Goal: Transaction & Acquisition: Purchase product/service

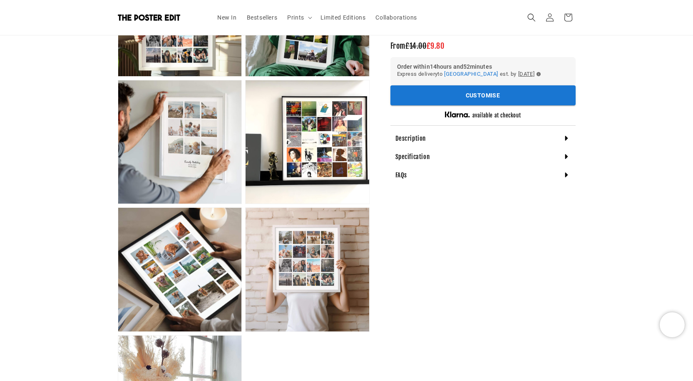
scroll to position [0, 162]
click at [297, 17] on span "Prints" at bounding box center [295, 17] width 17 height 7
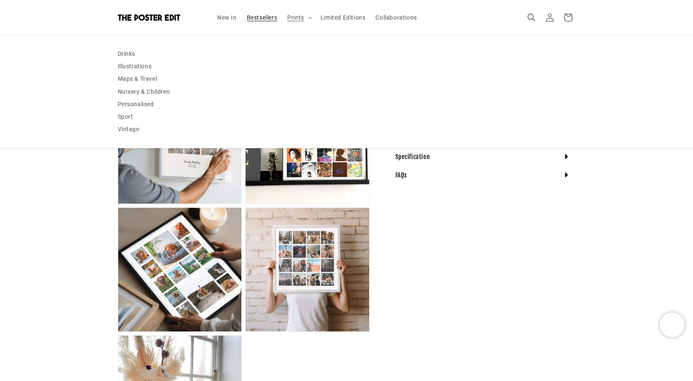
click at [267, 13] on link "Bestsellers" at bounding box center [262, 17] width 41 height 17
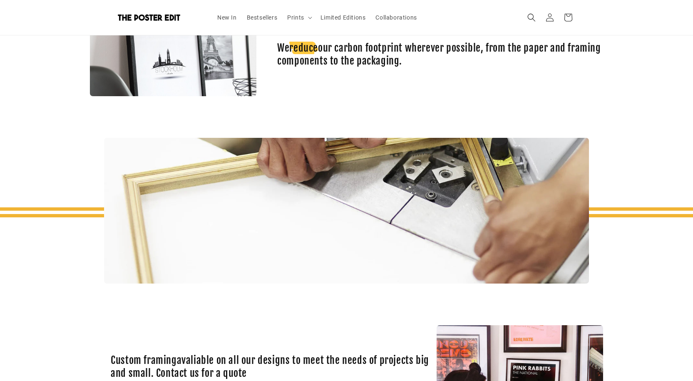
scroll to position [1700, 0]
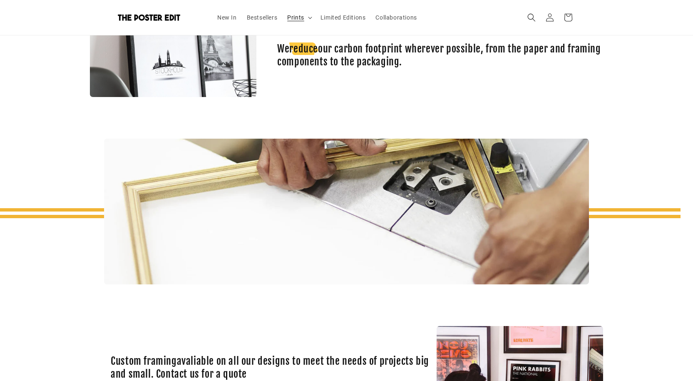
click at [301, 15] on span "Prints" at bounding box center [295, 17] width 17 height 7
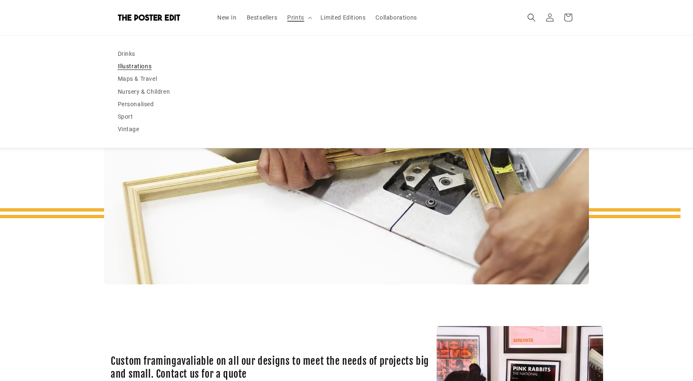
scroll to position [0, 0]
click at [151, 102] on link "Personalised" at bounding box center [347, 104] width 458 height 12
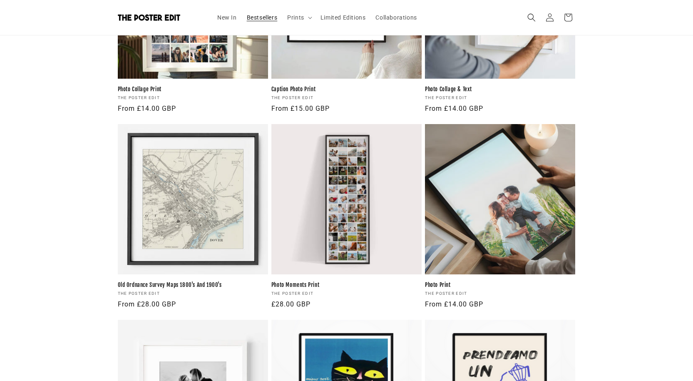
scroll to position [278, 0]
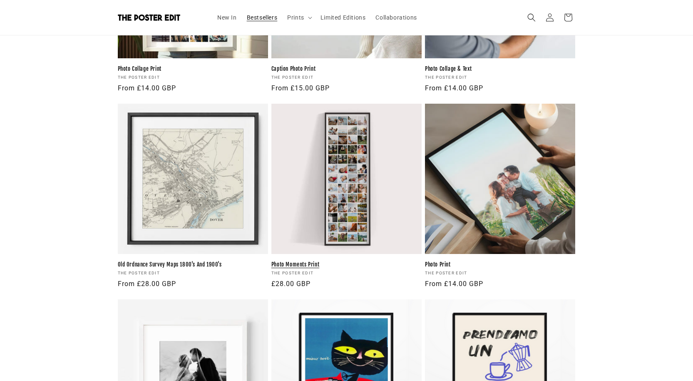
drag, startPoint x: 310, startPoint y: 142, endPoint x: 312, endPoint y: 132, distance: 10.2
click at [312, 261] on link "Photo Moments Print" at bounding box center [346, 264] width 150 height 7
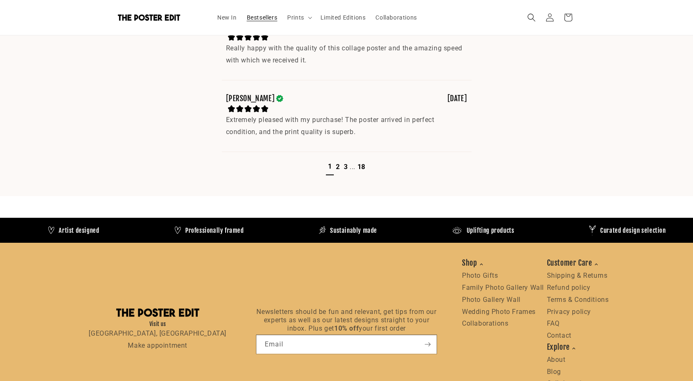
scroll to position [0, 162]
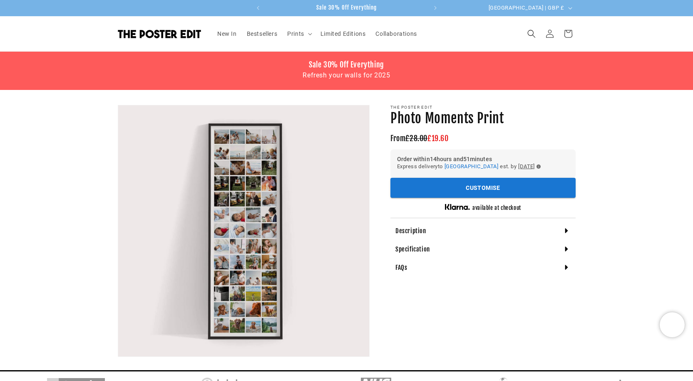
click at [426, 250] on h4 "Specification" at bounding box center [412, 249] width 35 height 8
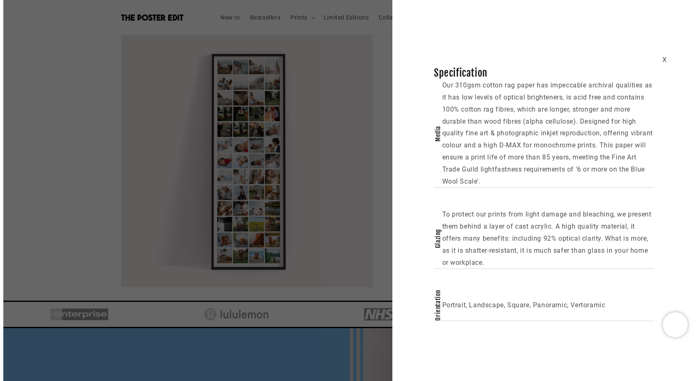
scroll to position [0, 162]
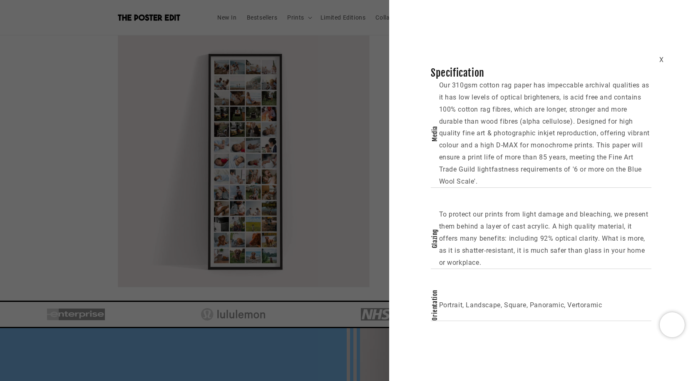
click at [343, 331] on div "X Specification Media Our 310gsm cotton rag paper has impeccable archival quali…" at bounding box center [346, 190] width 693 height 381
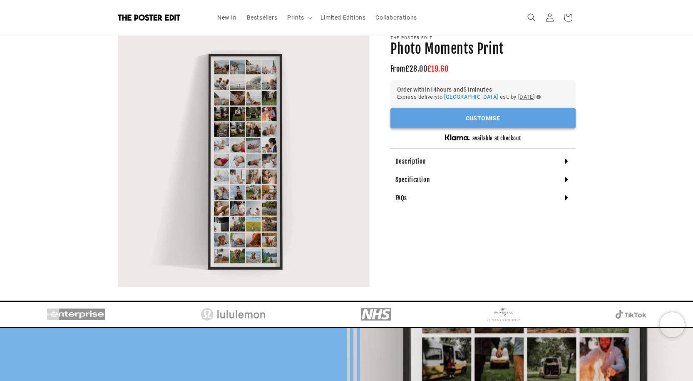
click at [442, 118] on button "Customise" at bounding box center [482, 118] width 185 height 20
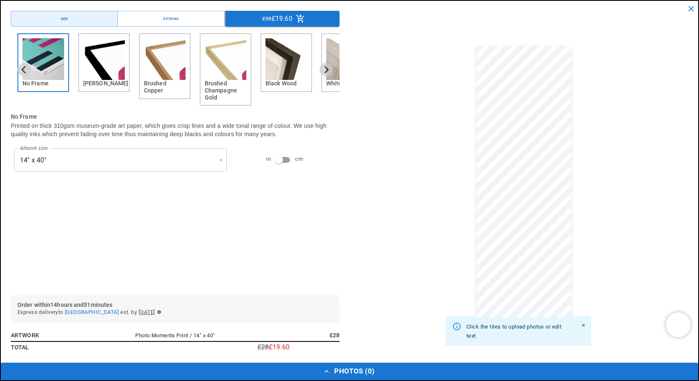
scroll to position [0, 325]
click at [107, 64] on img "2 of 6" at bounding box center [104, 59] width 42 height 42
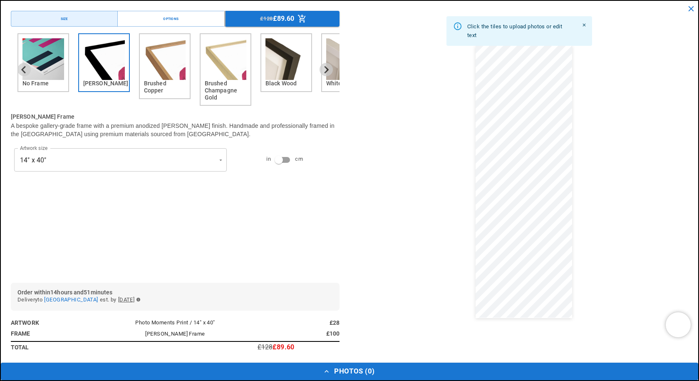
click at [286, 65] on img "5 of 6" at bounding box center [287, 59] width 42 height 42
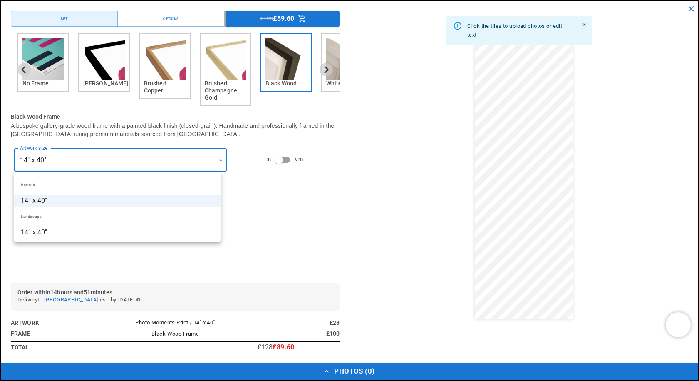
scroll to position [0, 0]
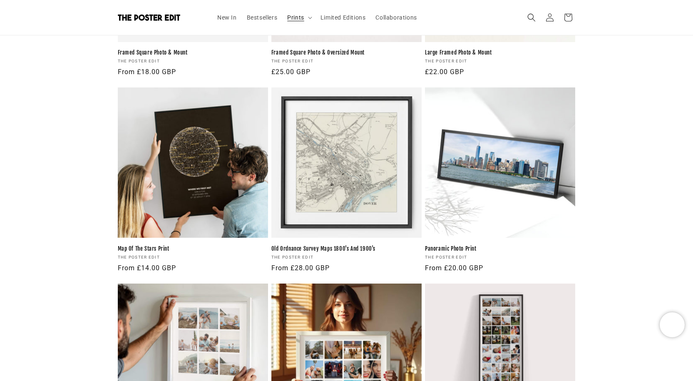
scroll to position [0, 162]
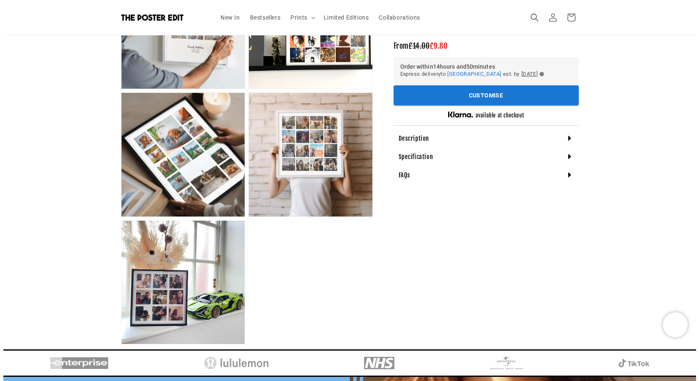
scroll to position [347, 0]
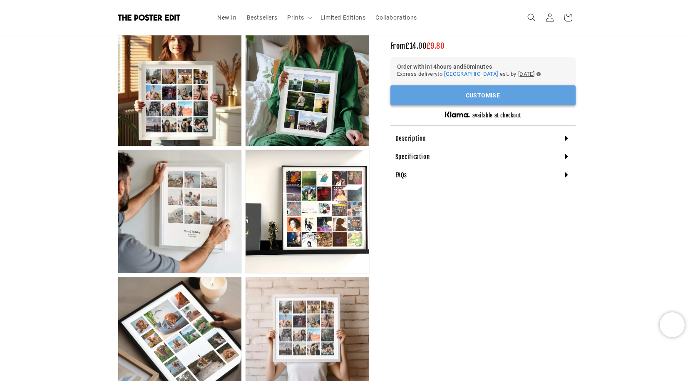
click at [477, 87] on button "Customise" at bounding box center [482, 95] width 185 height 20
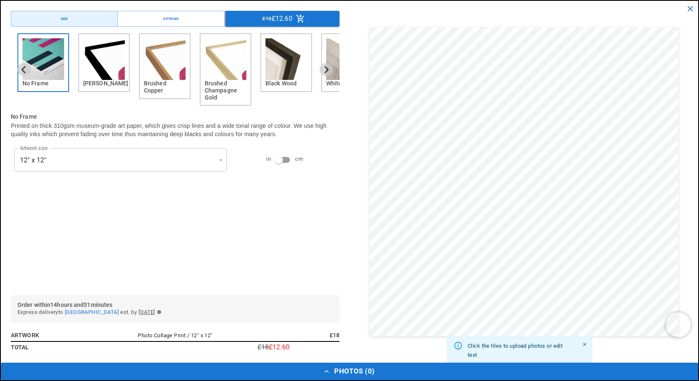
scroll to position [0, 325]
click at [286, 86] on h6 "Black Wood" at bounding box center [287, 83] width 42 height 7
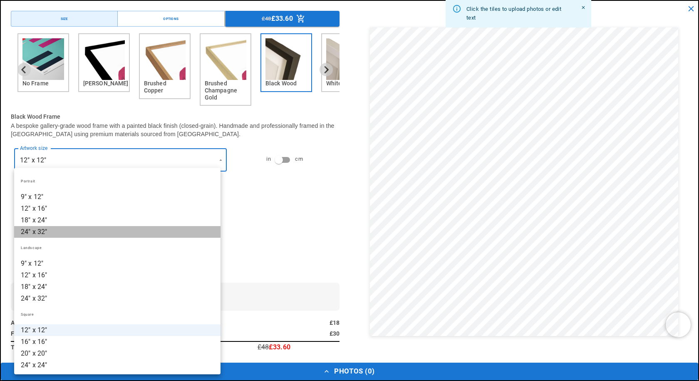
click at [171, 230] on li "24" x 32"" at bounding box center [117, 232] width 206 height 12
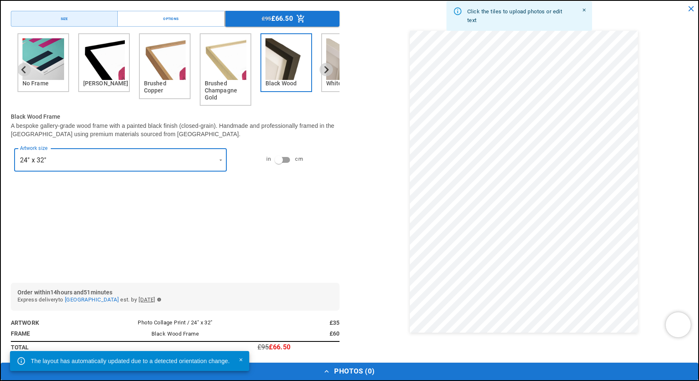
scroll to position [0, 0]
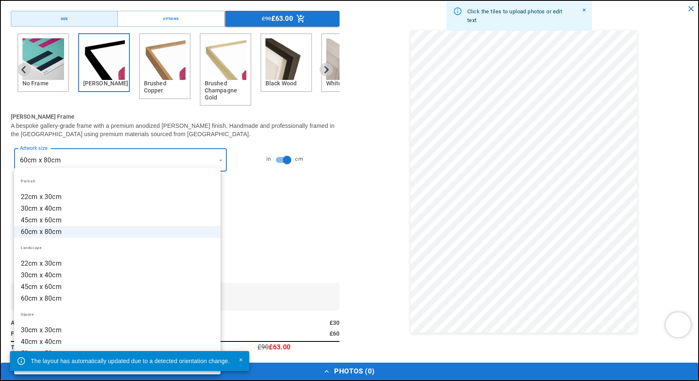
click at [264, 248] on div at bounding box center [349, 190] width 699 height 381
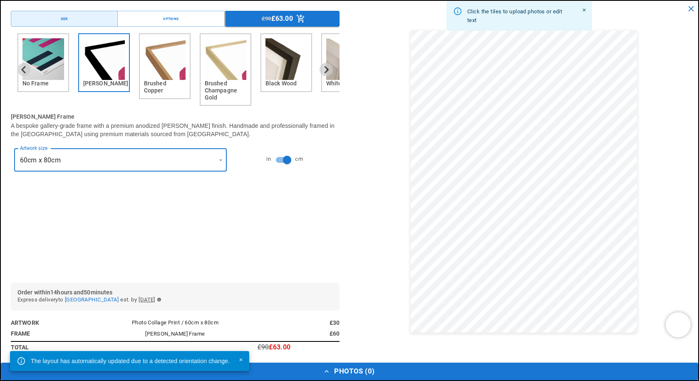
scroll to position [0, 162]
click at [168, 62] on img "3 of 6" at bounding box center [165, 59] width 42 height 42
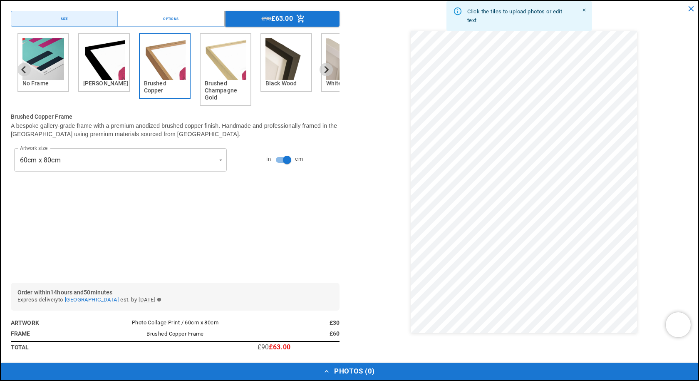
click at [234, 73] on img "4 of 6" at bounding box center [226, 59] width 42 height 42
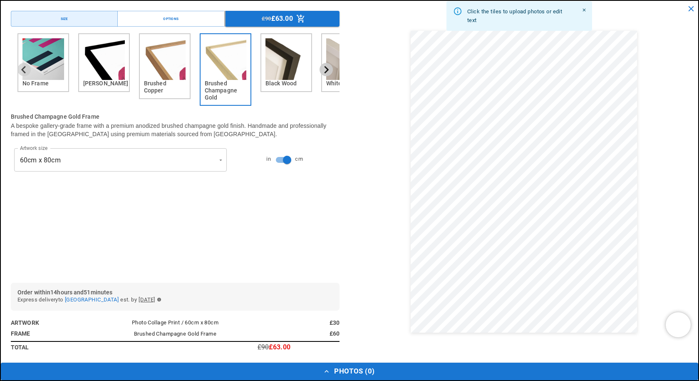
click at [322, 71] on icon "Next slide" at bounding box center [326, 70] width 8 height 8
click at [326, 64] on div "White Wood" at bounding box center [347, 62] width 52 height 59
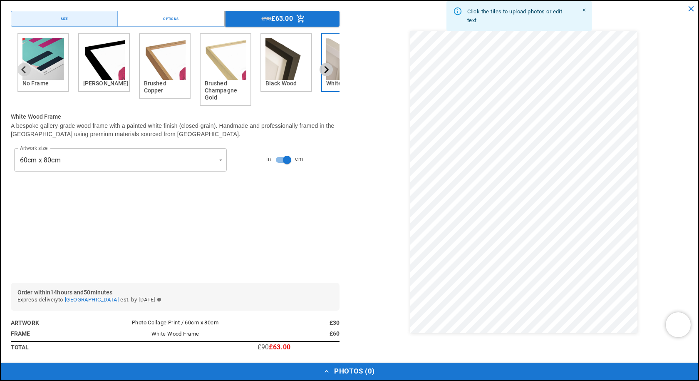
click at [322, 71] on icon "Next slide" at bounding box center [326, 70] width 8 height 8
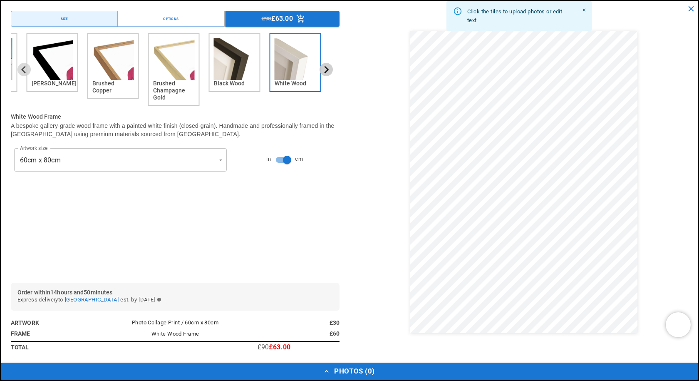
click at [322, 67] on icon "Next slide" at bounding box center [326, 70] width 8 height 8
click at [296, 71] on img "6 of 6" at bounding box center [296, 59] width 42 height 42
click at [215, 67] on img "5 of 6" at bounding box center [235, 59] width 42 height 42
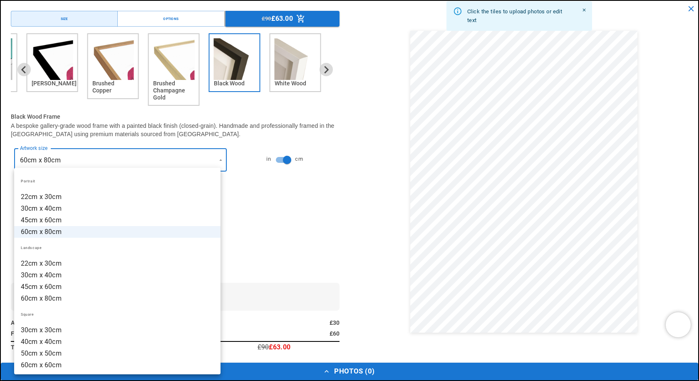
click at [187, 222] on li "45cm x 60cm" at bounding box center [117, 220] width 206 height 12
type input "**********"
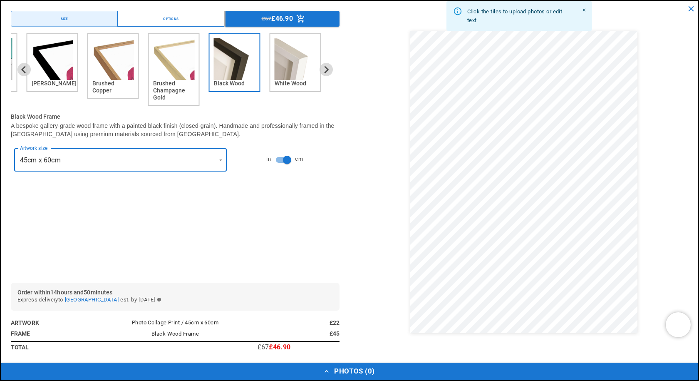
scroll to position [0, 162]
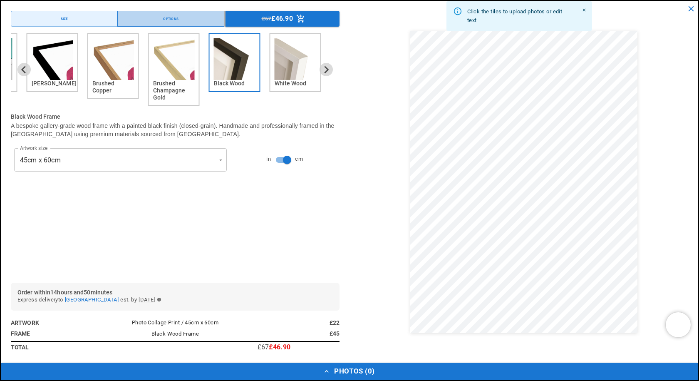
click at [197, 16] on button "Options" at bounding box center [170, 19] width 107 height 16
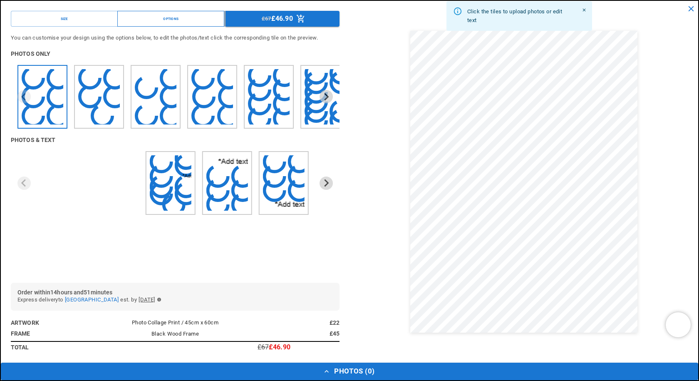
scroll to position [0, 0]
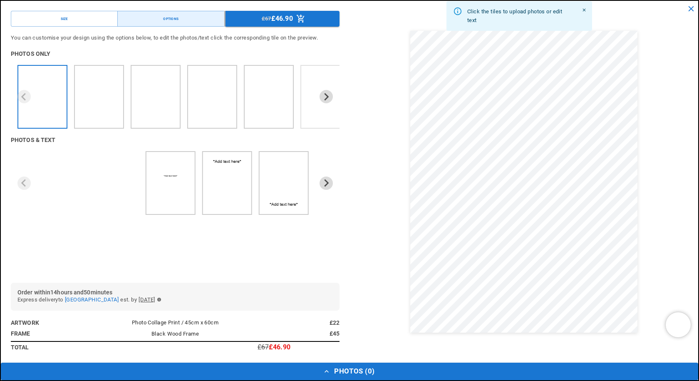
click at [323, 101] on img "6 of 9" at bounding box center [326, 96] width 20 height 17
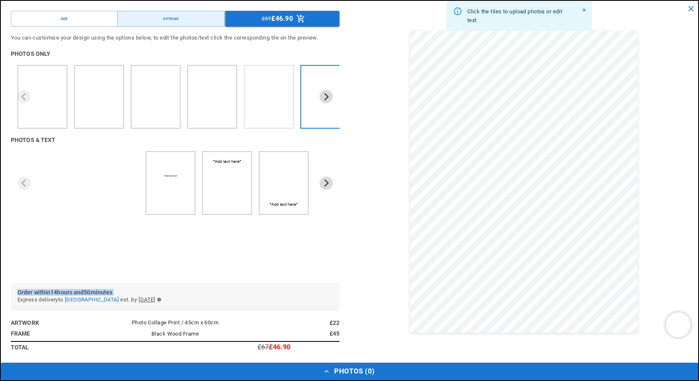
scroll to position [0, 325]
click at [322, 93] on icon "Next slide" at bounding box center [326, 97] width 8 height 8
click at [322, 99] on icon "Next slide" at bounding box center [326, 97] width 8 height 8
click at [322, 96] on icon "Next slide" at bounding box center [326, 97] width 8 height 8
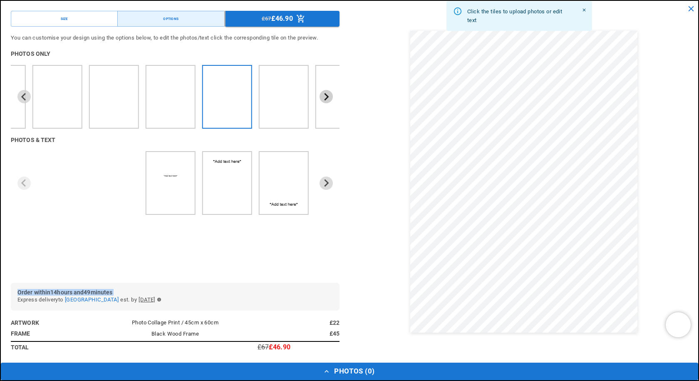
click at [322, 96] on icon "Next slide" at bounding box center [326, 97] width 8 height 8
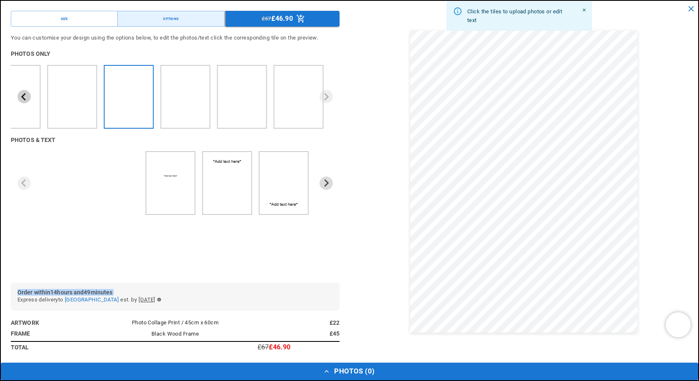
click at [22, 99] on icon "Previous slide" at bounding box center [24, 97] width 8 height 8
click at [109, 95] on img "5 of 9" at bounding box center [113, 89] width 13 height 12
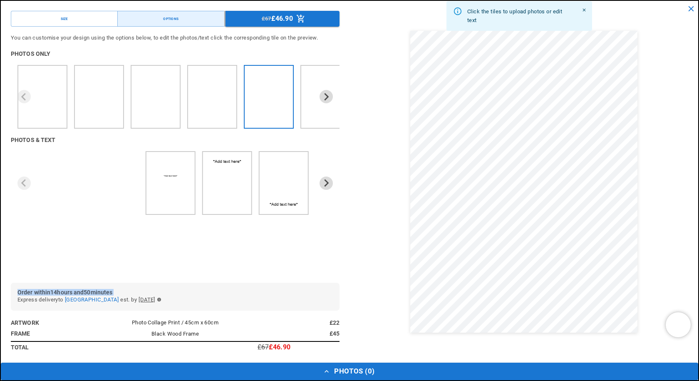
scroll to position [0, 162]
click at [325, 97] on icon "Next slide" at bounding box center [327, 96] width 5 height 7
click at [305, 114] on img "6 of 9" at bounding box center [309, 111] width 9 height 8
click at [325, 94] on icon "Next slide" at bounding box center [327, 96] width 5 height 7
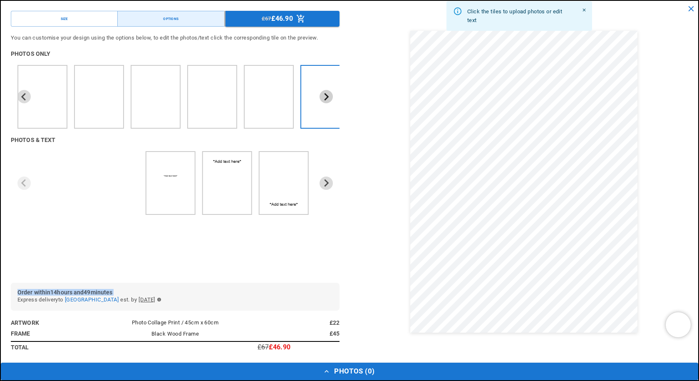
click at [325, 94] on icon "Next slide" at bounding box center [327, 96] width 5 height 7
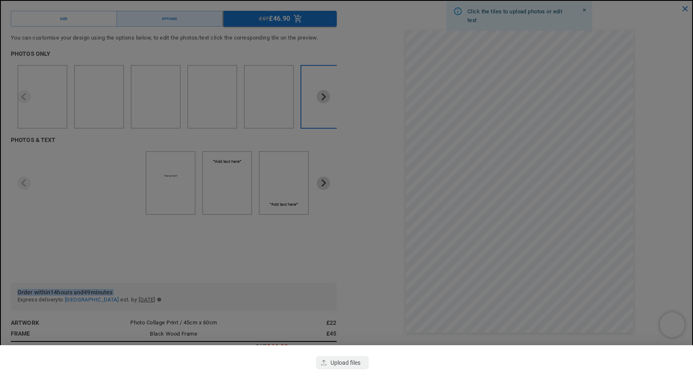
click at [335, 363] on div "button" at bounding box center [342, 362] width 52 height 13
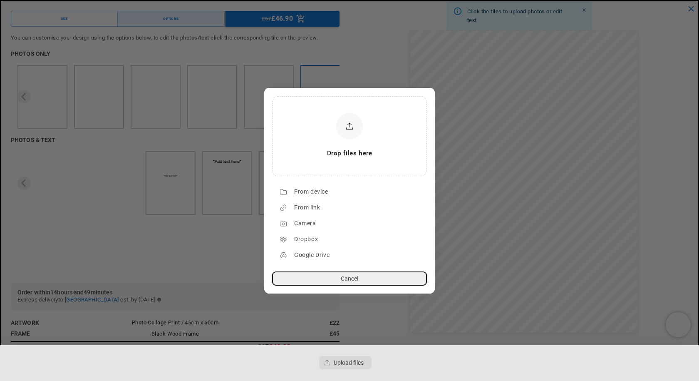
scroll to position [0, 0]
click at [327, 188] on div "From device" at bounding box center [358, 191] width 128 height 13
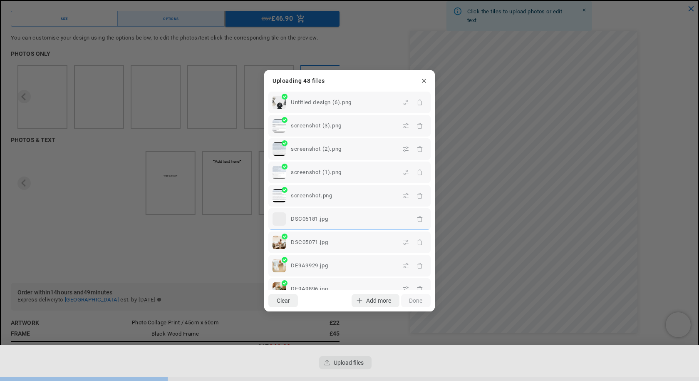
scroll to position [0, 162]
click at [417, 299] on div "Clear Add more Upload Done" at bounding box center [349, 301] width 171 height 22
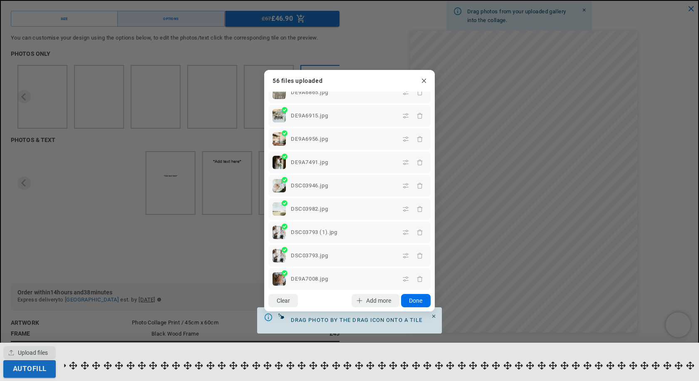
click at [413, 300] on button "Done" at bounding box center [416, 300] width 30 height 13
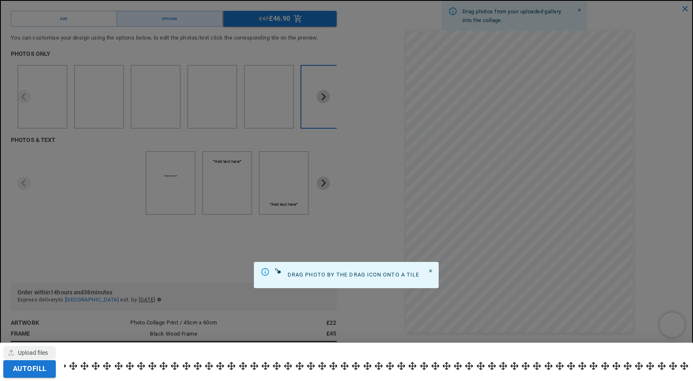
scroll to position [0, 0]
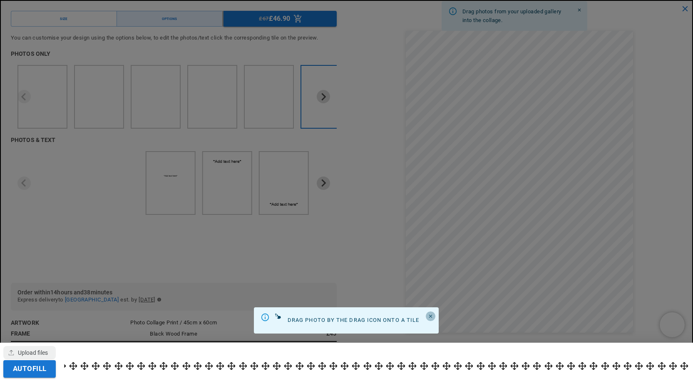
click at [431, 315] on icon "Close" at bounding box center [430, 315] width 5 height 5
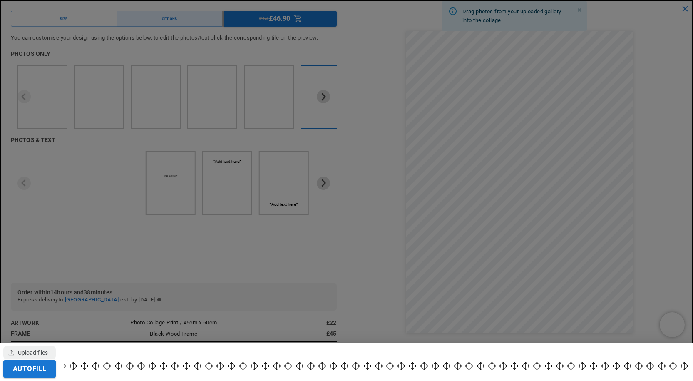
click at [529, 168] on div at bounding box center [346, 190] width 693 height 381
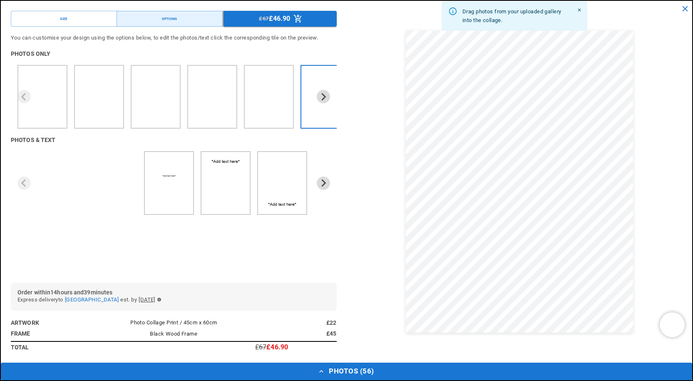
scroll to position [0, 325]
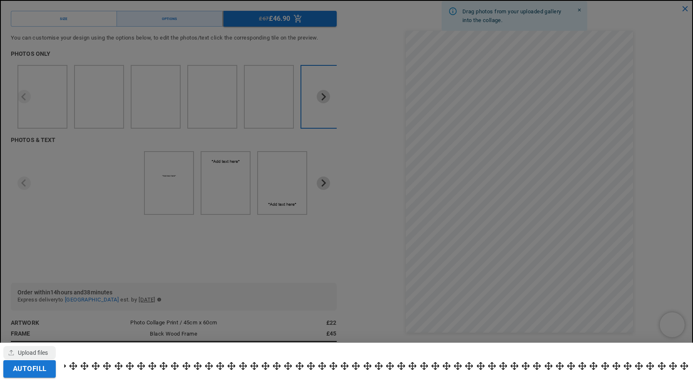
click at [137, 365] on div at bounding box center [377, 361] width 626 height 29
click at [491, 148] on div at bounding box center [346, 190] width 693 height 381
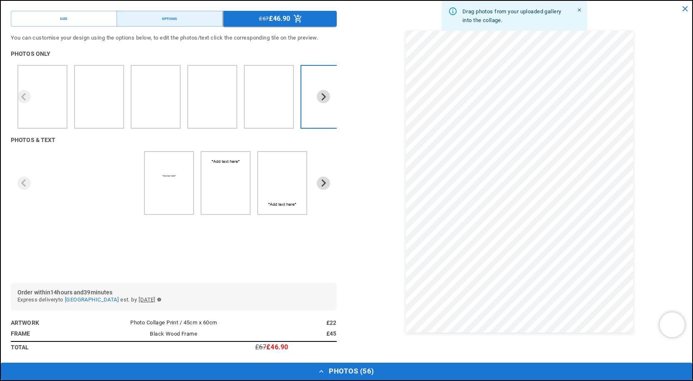
scroll to position [0, 0]
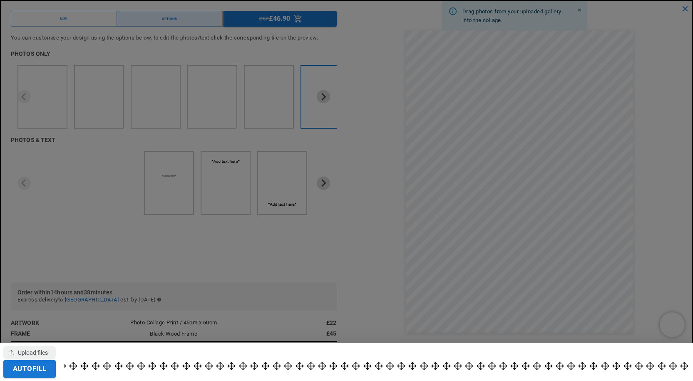
drag, startPoint x: 536, startPoint y: 199, endPoint x: 529, endPoint y: 184, distance: 16.4
click at [529, 184] on div at bounding box center [346, 190] width 693 height 381
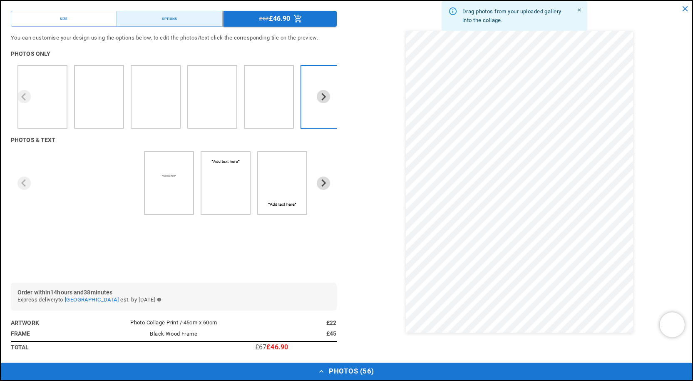
click at [331, 248] on div "Size Options £67 £46.90 You can customise your design using the options below, …" at bounding box center [346, 182] width 691 height 362
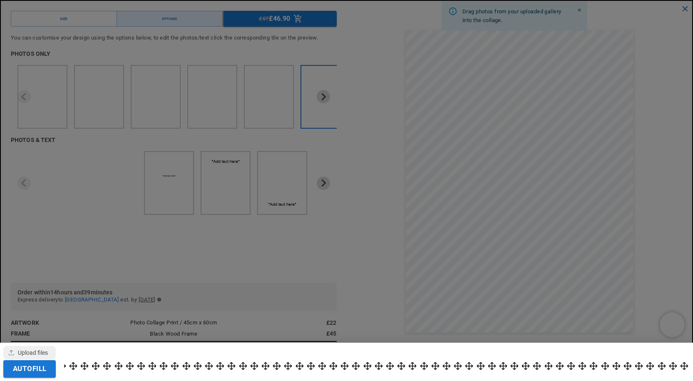
click at [447, 134] on div at bounding box center [346, 190] width 693 height 381
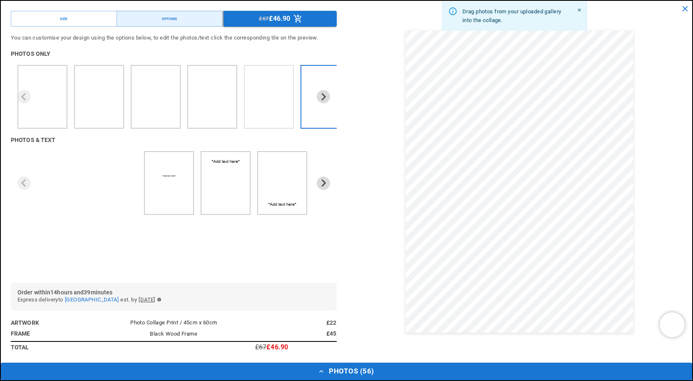
scroll to position [0, 162]
click at [40, 109] on img "1 of 9" at bounding box center [32, 115] width 20 height 17
click at [319, 97] on icon "Next slide" at bounding box center [323, 97] width 8 height 8
click at [319, 94] on icon "Next slide" at bounding box center [323, 97] width 8 height 8
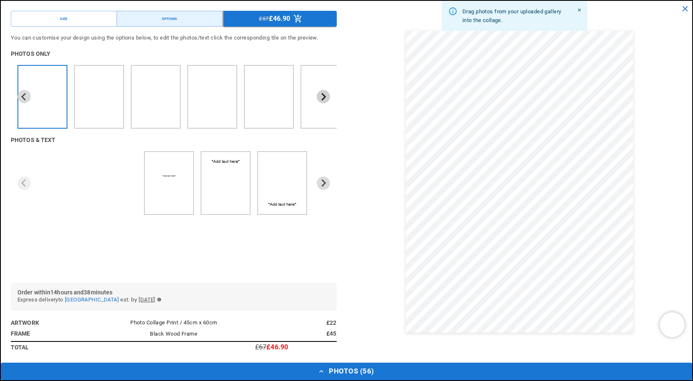
scroll to position [0, 325]
click at [321, 94] on icon "Next slide" at bounding box center [323, 96] width 5 height 7
click at [319, 98] on icon "Next slide" at bounding box center [323, 97] width 8 height 8
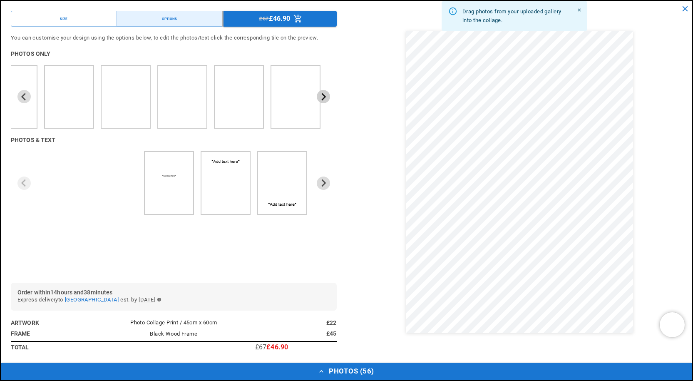
click at [319, 98] on icon "Next slide" at bounding box center [323, 97] width 8 height 8
click at [162, 18] on div "Options" at bounding box center [169, 19] width 15 height 6
click at [107, 19] on button "Size" at bounding box center [64, 19] width 106 height 16
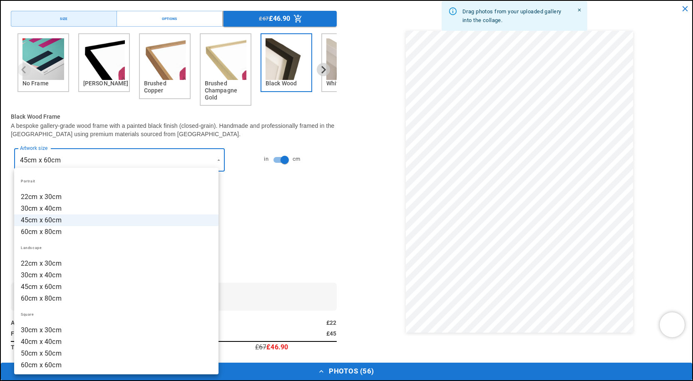
click at [153, 239] on li "Landscape" at bounding box center [116, 248] width 204 height 20
click at [76, 234] on li "60cm x 80cm" at bounding box center [116, 232] width 204 height 12
type input "**********"
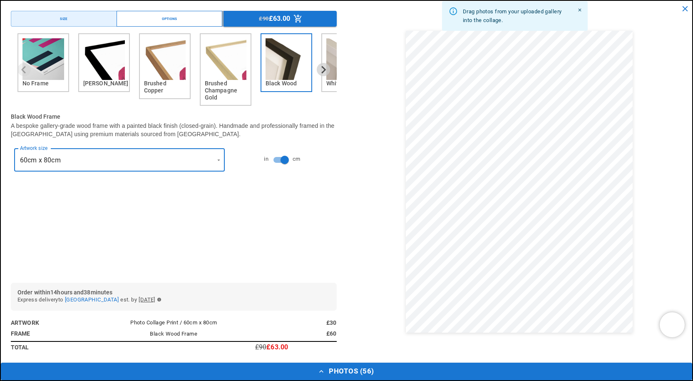
click at [184, 11] on button "Options" at bounding box center [170, 19] width 106 height 16
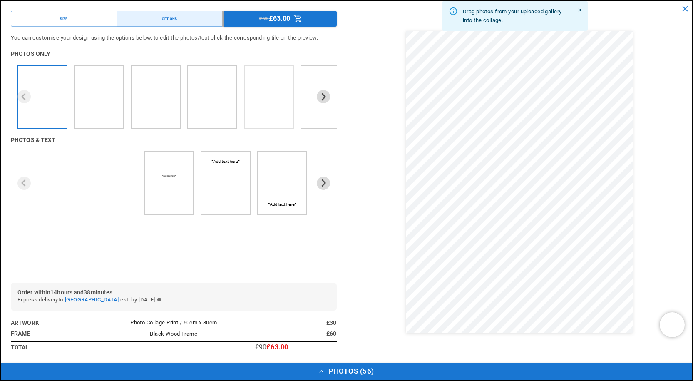
scroll to position [0, 0]
click at [318, 92] on button "Next slide" at bounding box center [323, 96] width 13 height 13
click at [318, 96] on button "Next slide" at bounding box center [323, 96] width 13 height 13
click at [314, 122] on ul "6 of 9" at bounding box center [326, 96] width 42 height 55
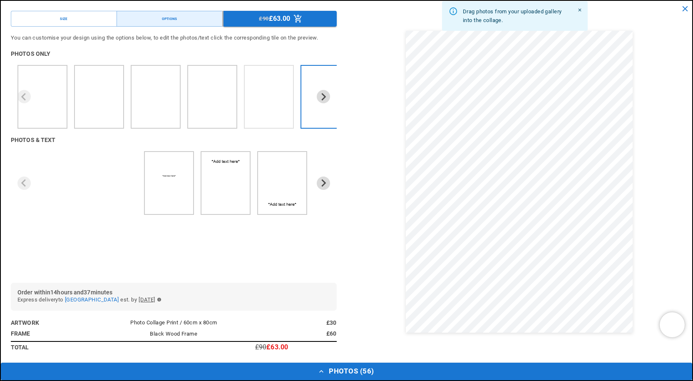
click at [287, 107] on img "5 of 9" at bounding box center [283, 103] width 13 height 12
